Goal: Entertainment & Leisure: Consume media (video, audio)

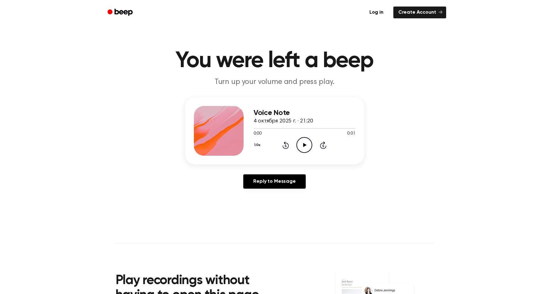
click at [307, 145] on icon "Play Audio" at bounding box center [305, 145] width 16 height 16
click at [307, 145] on icon at bounding box center [304, 145] width 3 height 4
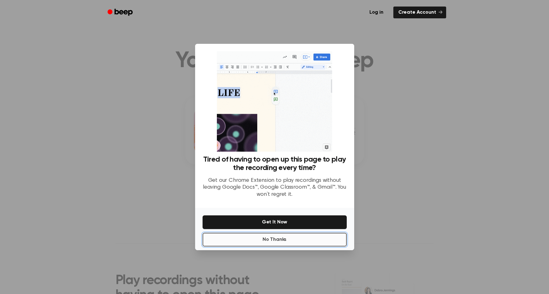
click at [324, 238] on button "No Thanks" at bounding box center [275, 240] width 144 height 14
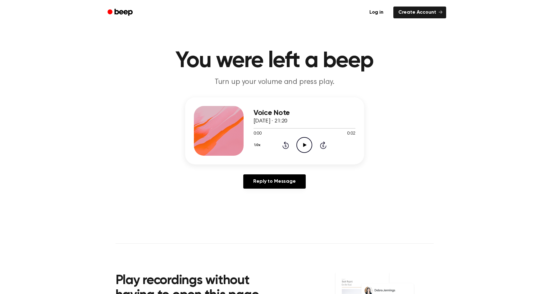
click at [304, 146] on icon at bounding box center [304, 145] width 3 height 4
click at [309, 146] on icon "Play Audio" at bounding box center [305, 145] width 16 height 16
